Goal: Information Seeking & Learning: Check status

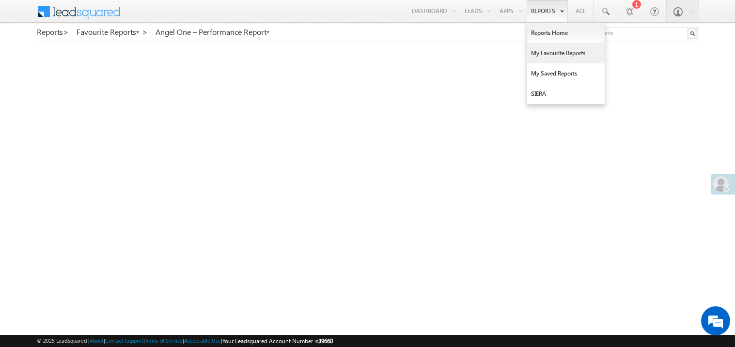
click at [537, 51] on link "My Favourite Reports" at bounding box center [565, 53] width 77 height 20
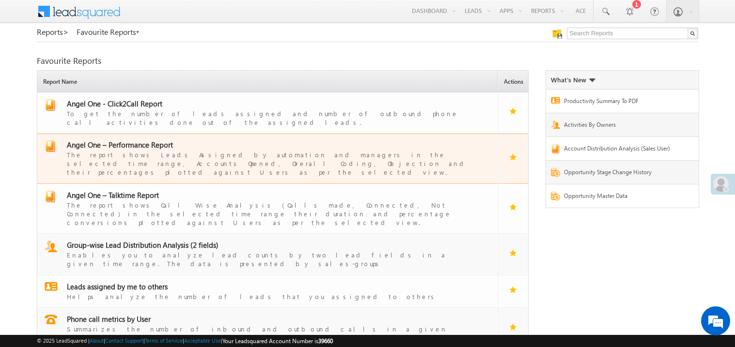
click at [125, 140] on span "Angel One – Performance Report" at bounding box center [120, 145] width 106 height 10
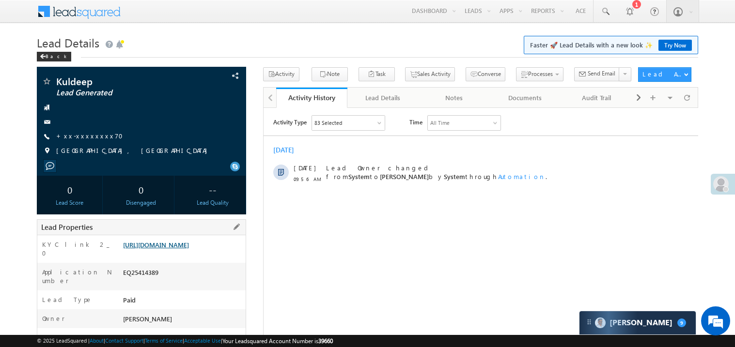
click at [180, 249] on link "[URL][DOMAIN_NAME]" at bounding box center [156, 245] width 66 height 8
